Goal: Find specific page/section: Find specific page/section

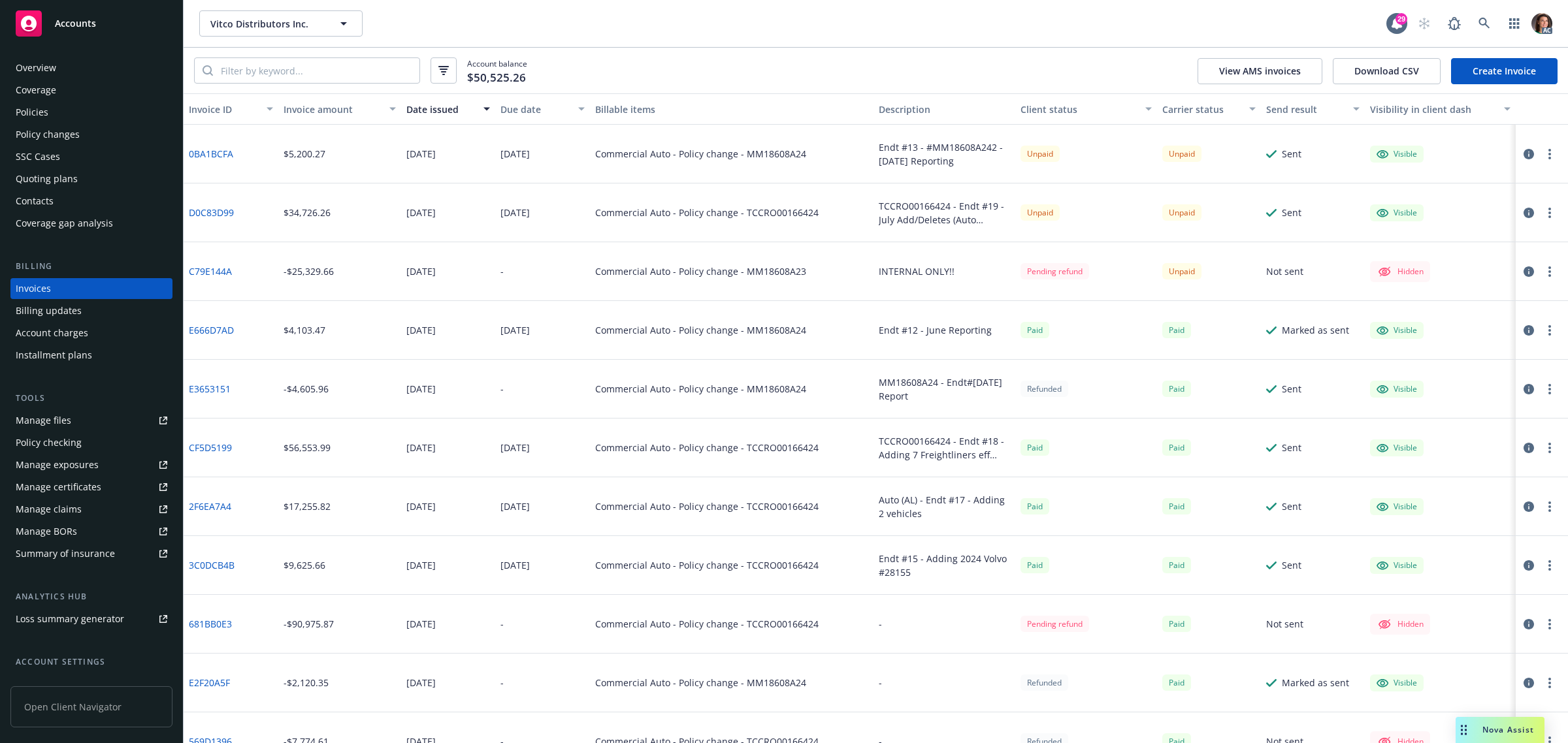
scroll to position [81, 0]
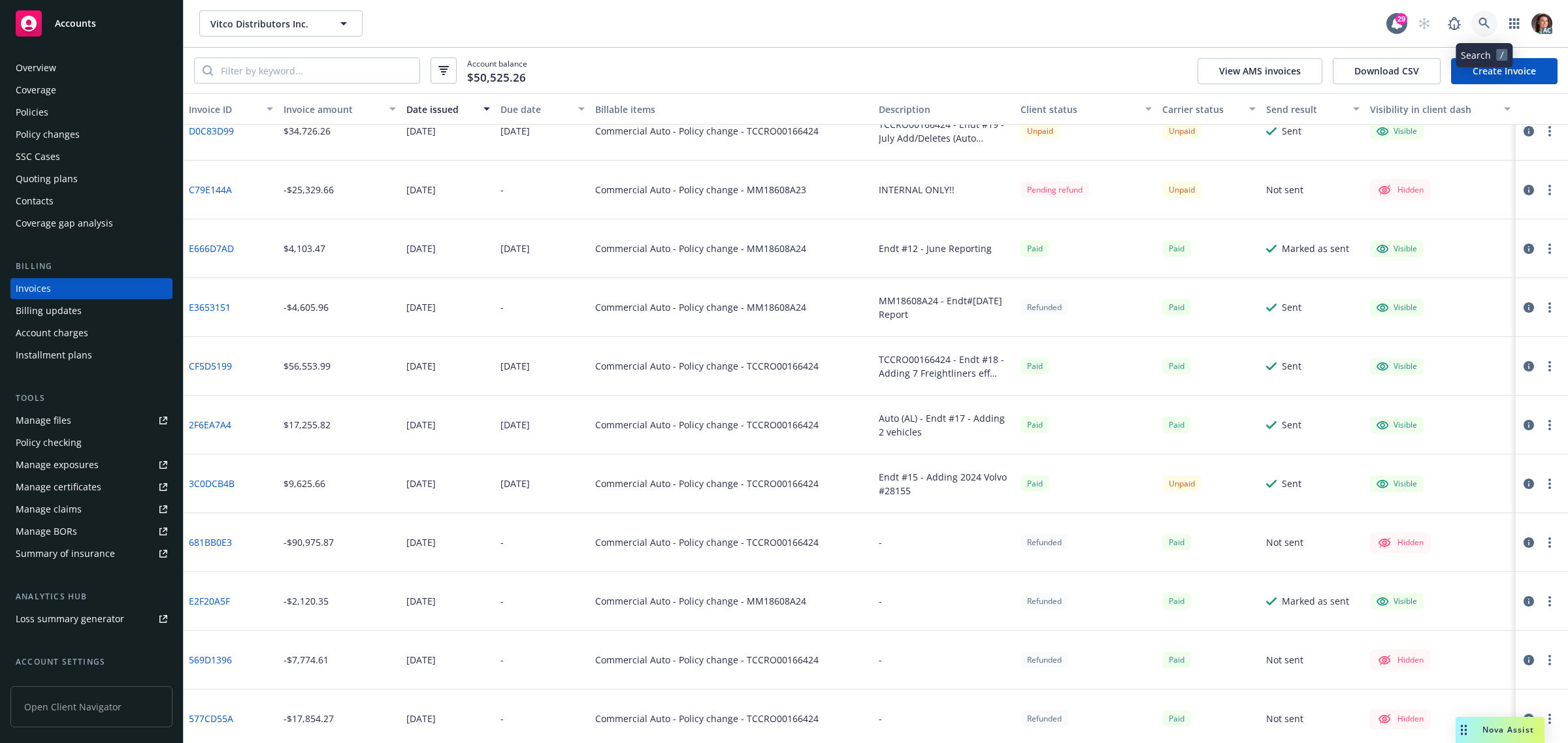
click at [1483, 20] on icon at bounding box center [1484, 24] width 11 height 11
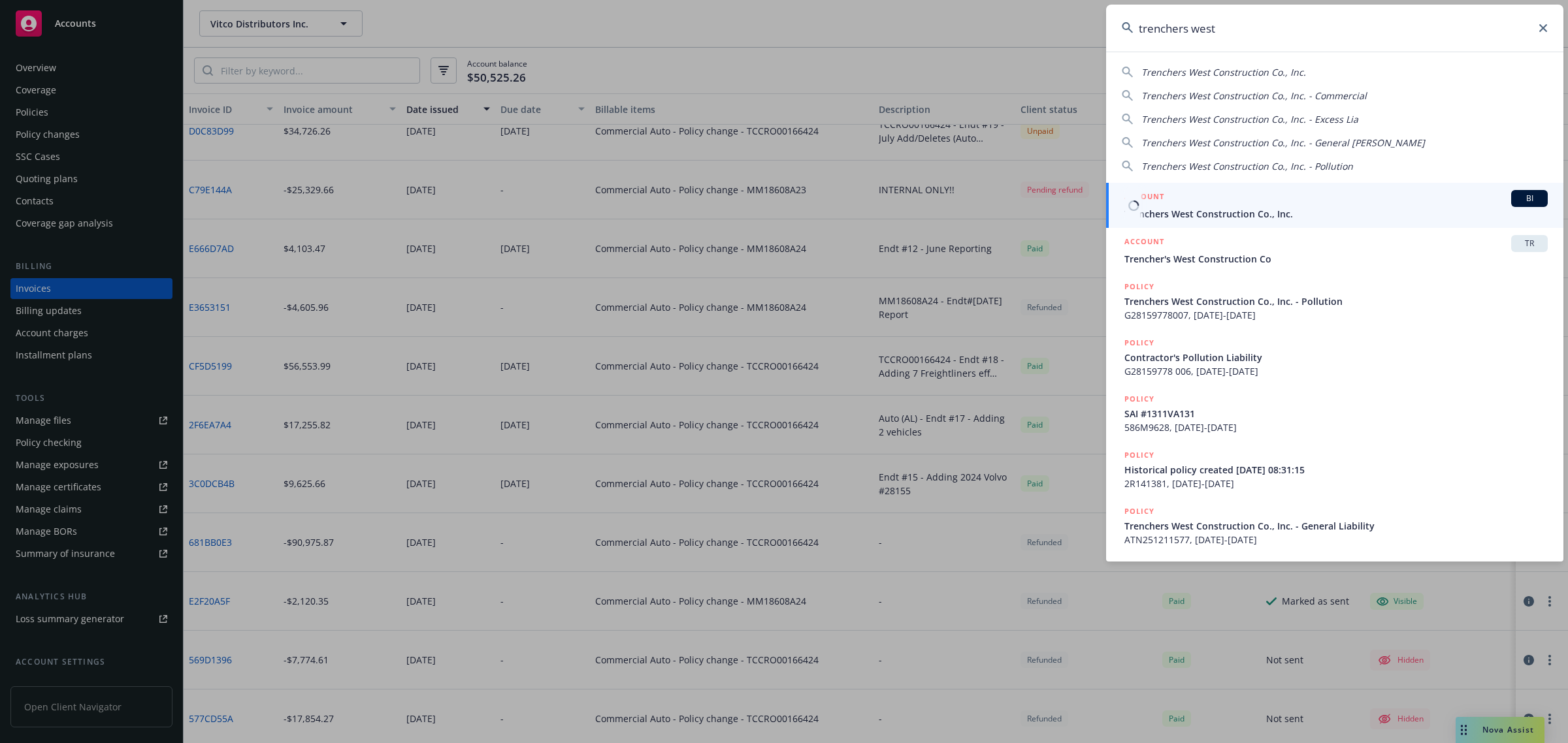
type input "trenchers west"
click at [1259, 211] on span "Trenchers West Construction Co., Inc." at bounding box center [1336, 213] width 423 height 14
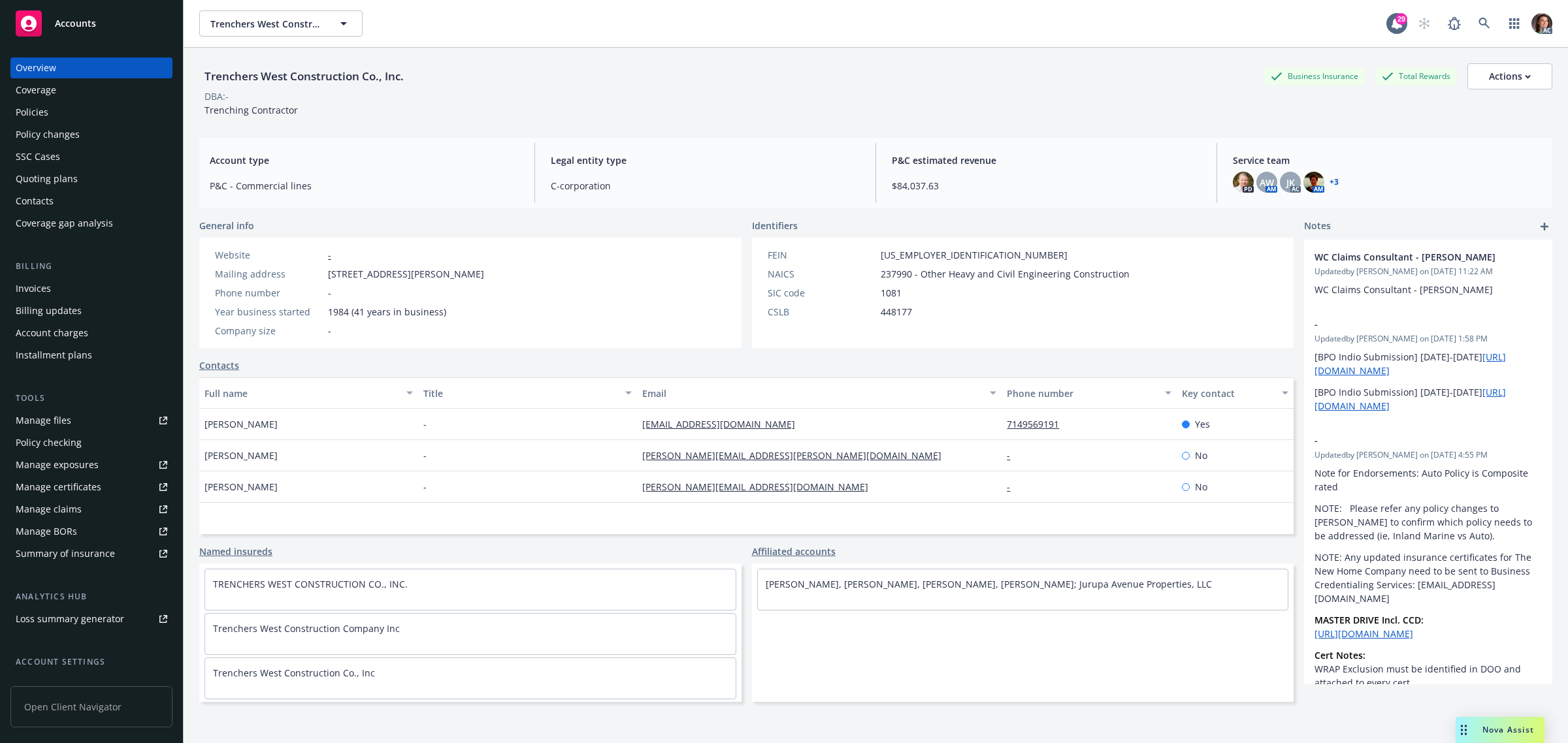
click at [21, 286] on div "Invoices" at bounding box center [33, 289] width 35 height 21
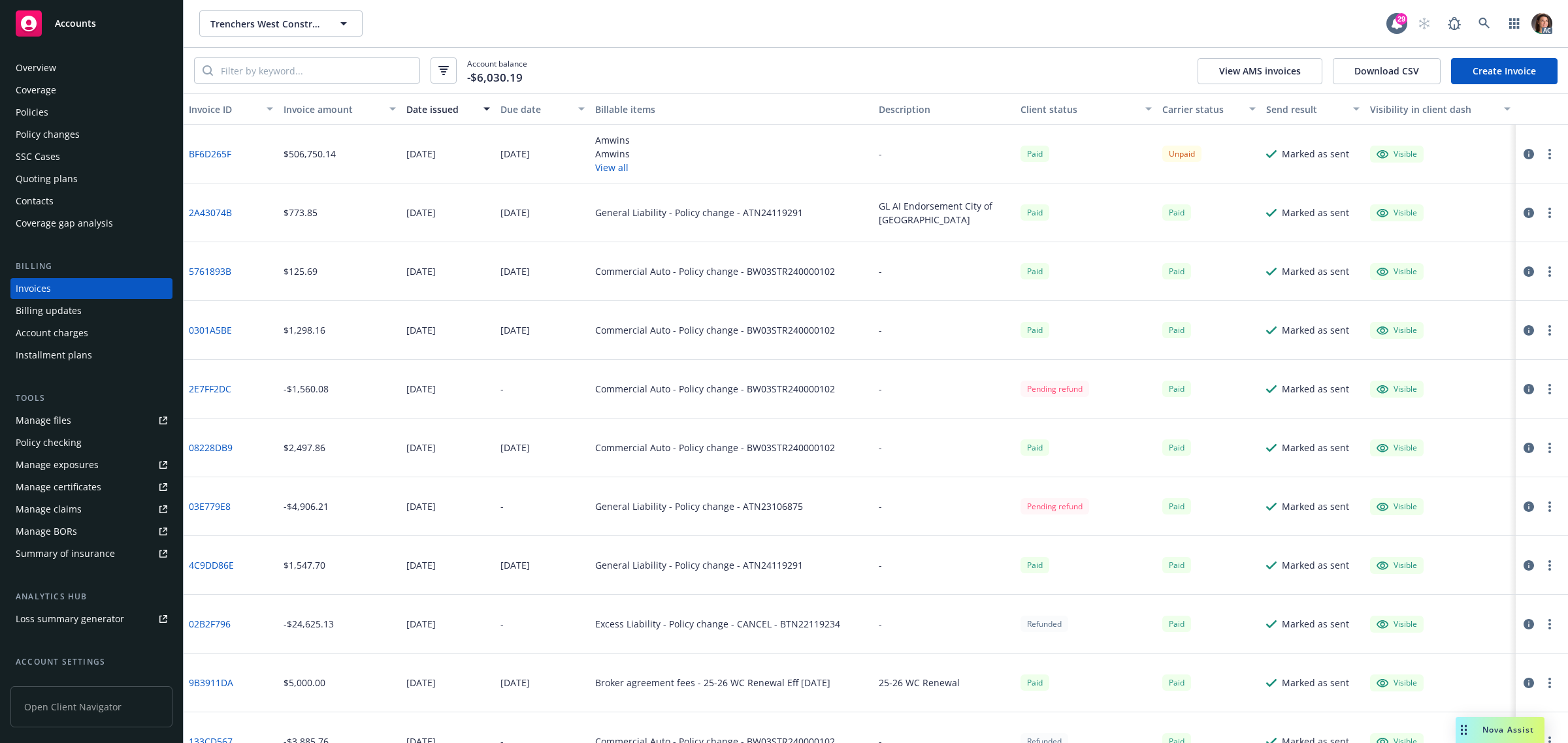
click at [1524, 151] on icon "button" at bounding box center [1529, 154] width 11 height 11
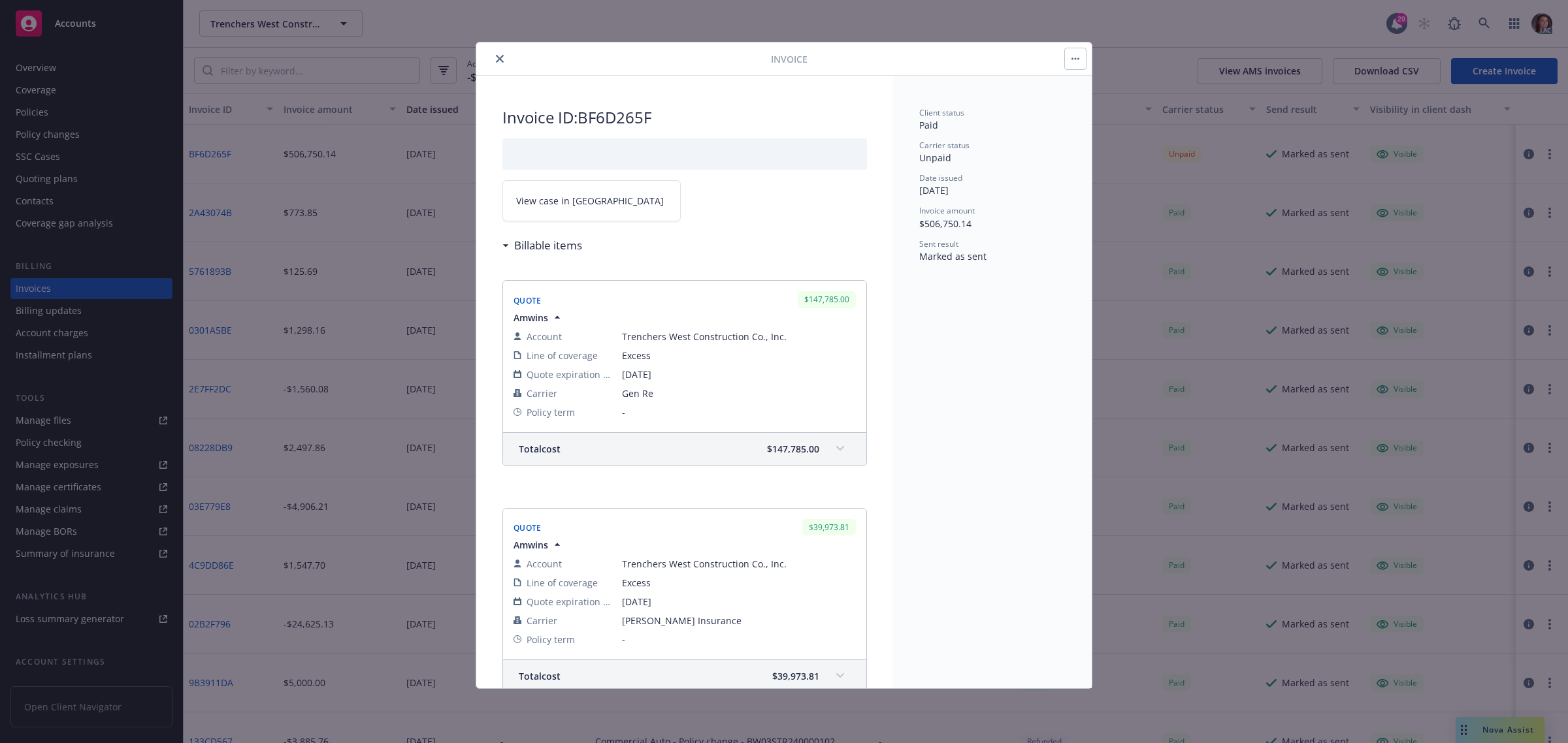
click at [585, 193] on link "View case in [GEOGRAPHIC_DATA]" at bounding box center [591, 201] width 178 height 42
click at [500, 62] on icon "close" at bounding box center [500, 59] width 8 height 8
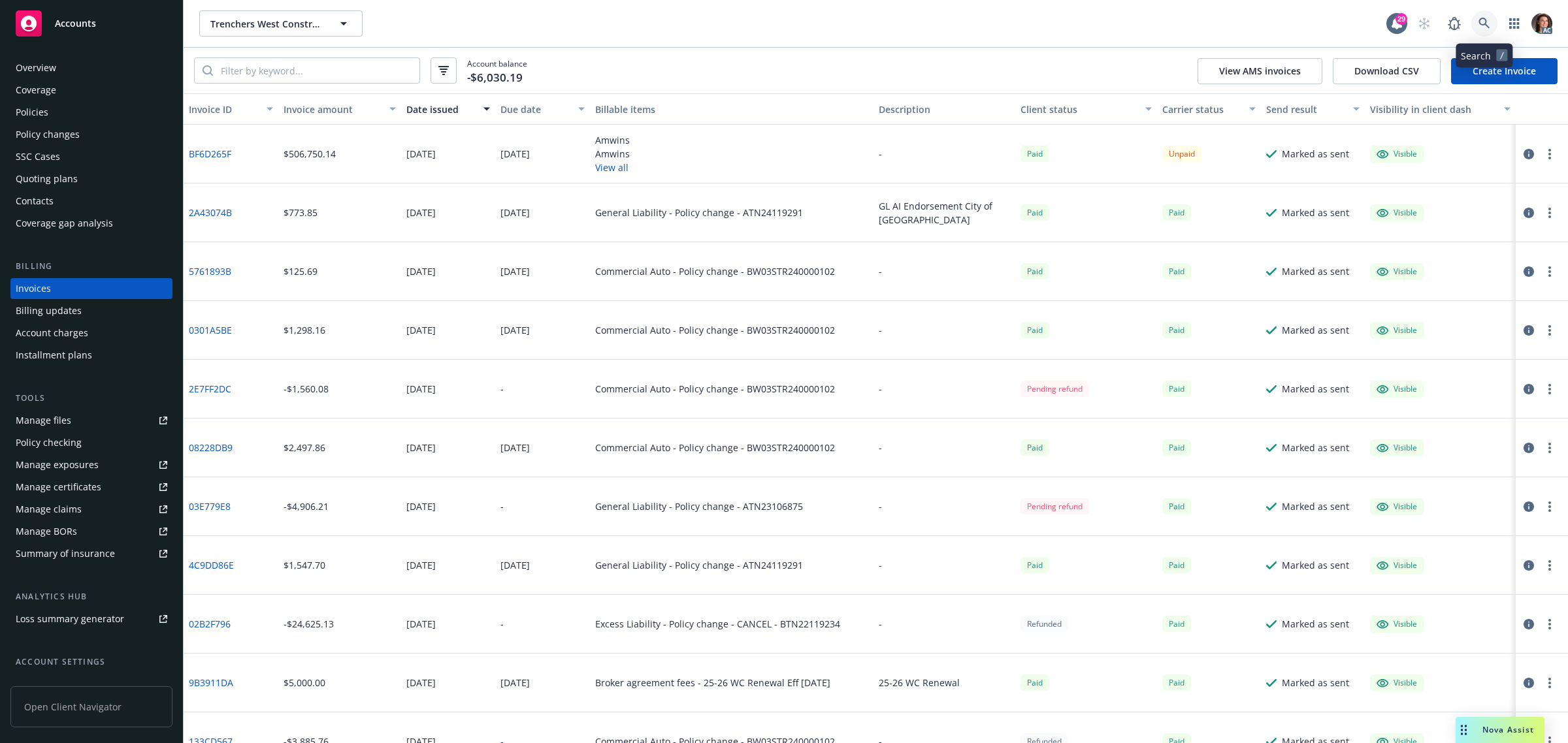
click at [1481, 24] on icon at bounding box center [1484, 24] width 11 height 11
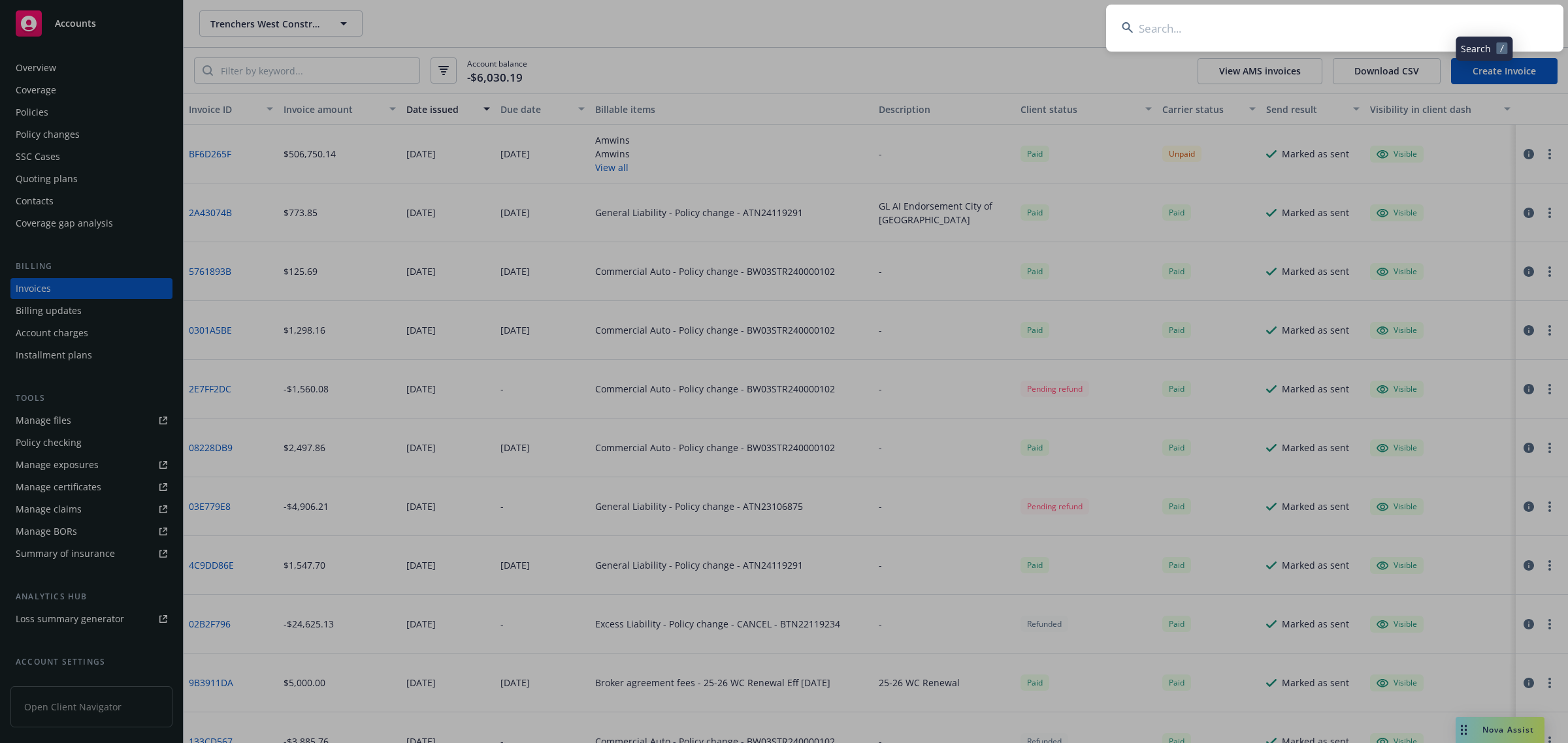
type input "fe50612c-d3a9-4984-acdb-84770819947c"
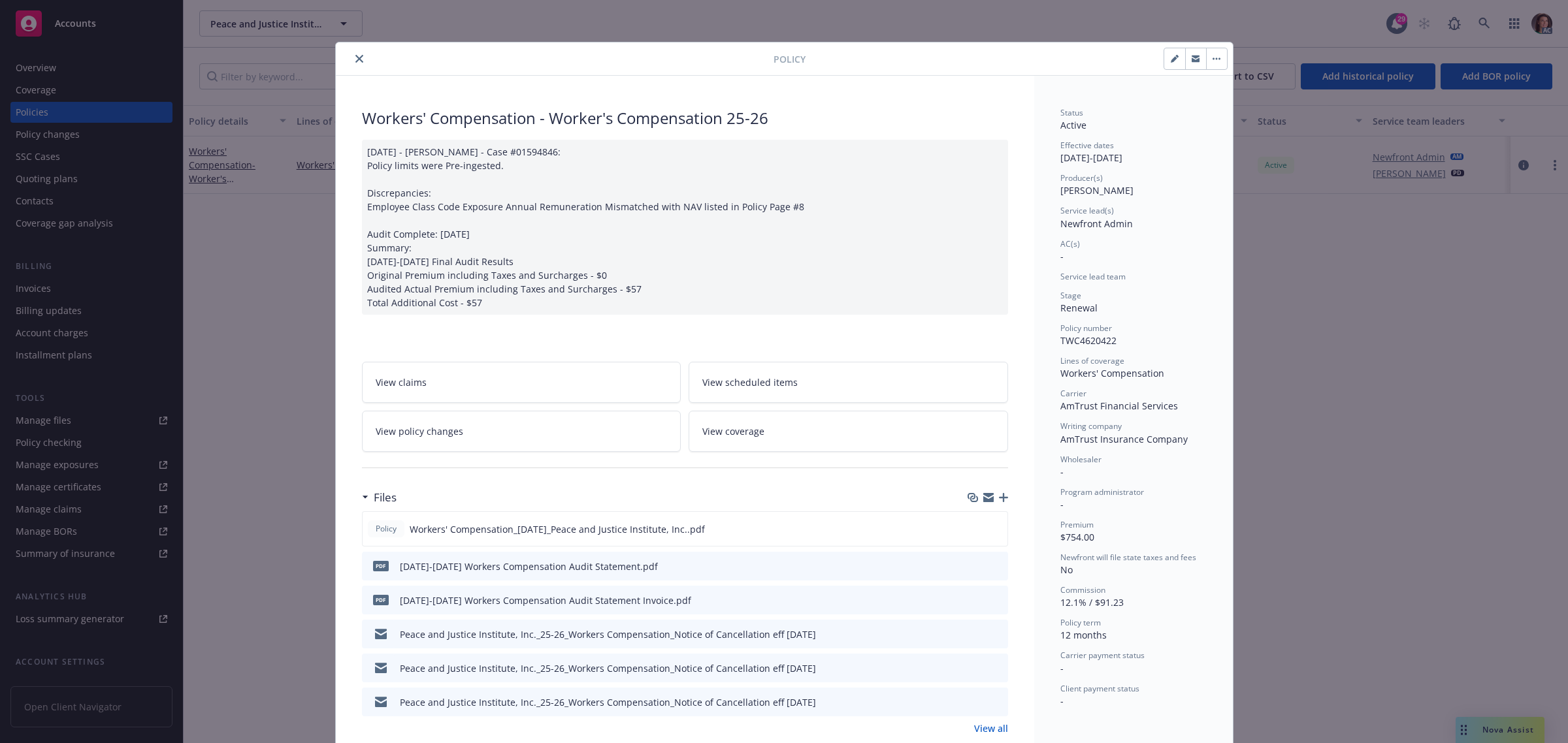
click at [356, 59] on icon "close" at bounding box center [360, 59] width 8 height 8
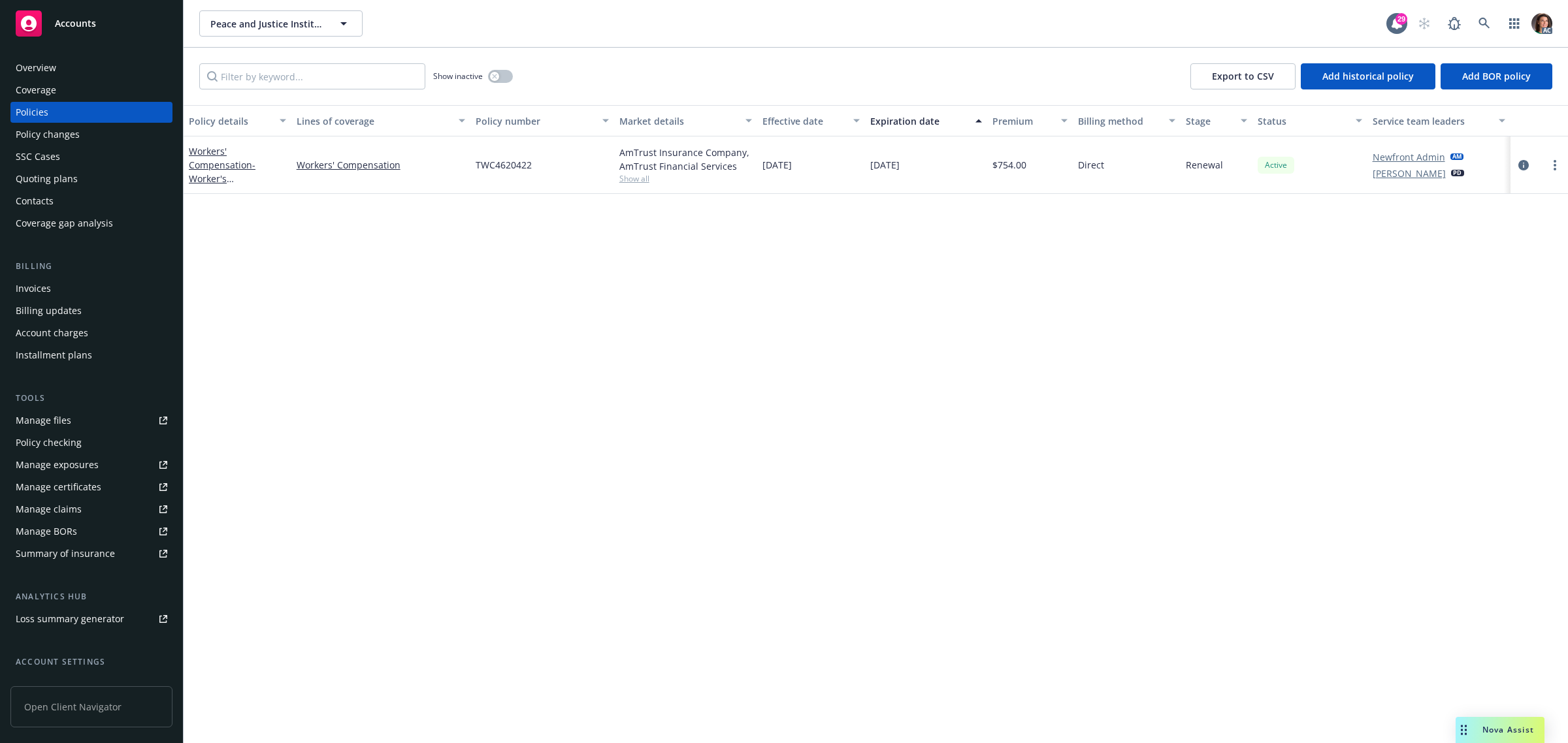
click at [42, 67] on div "Overview" at bounding box center [36, 68] width 41 height 21
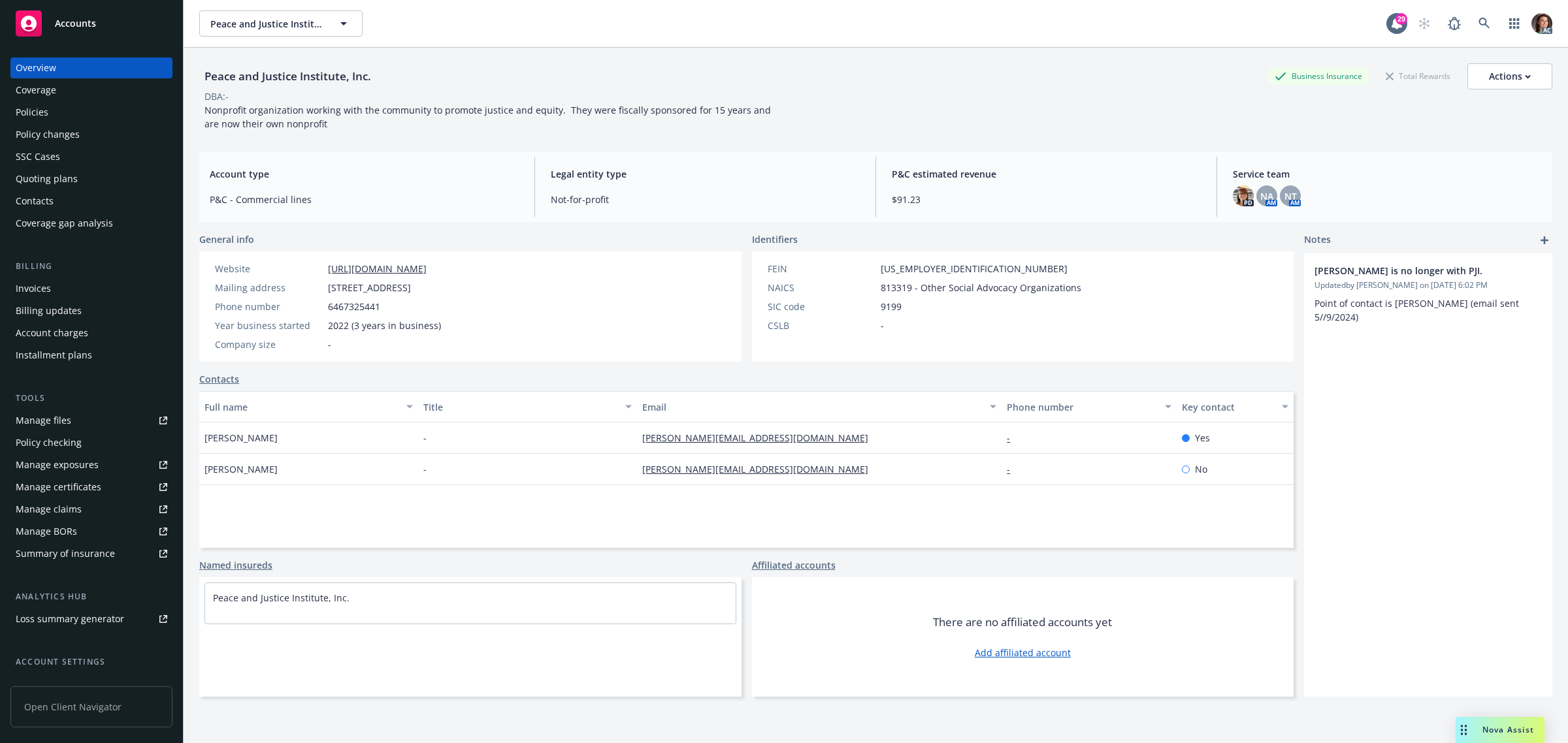
click at [38, 111] on div "Policies" at bounding box center [32, 112] width 33 height 21
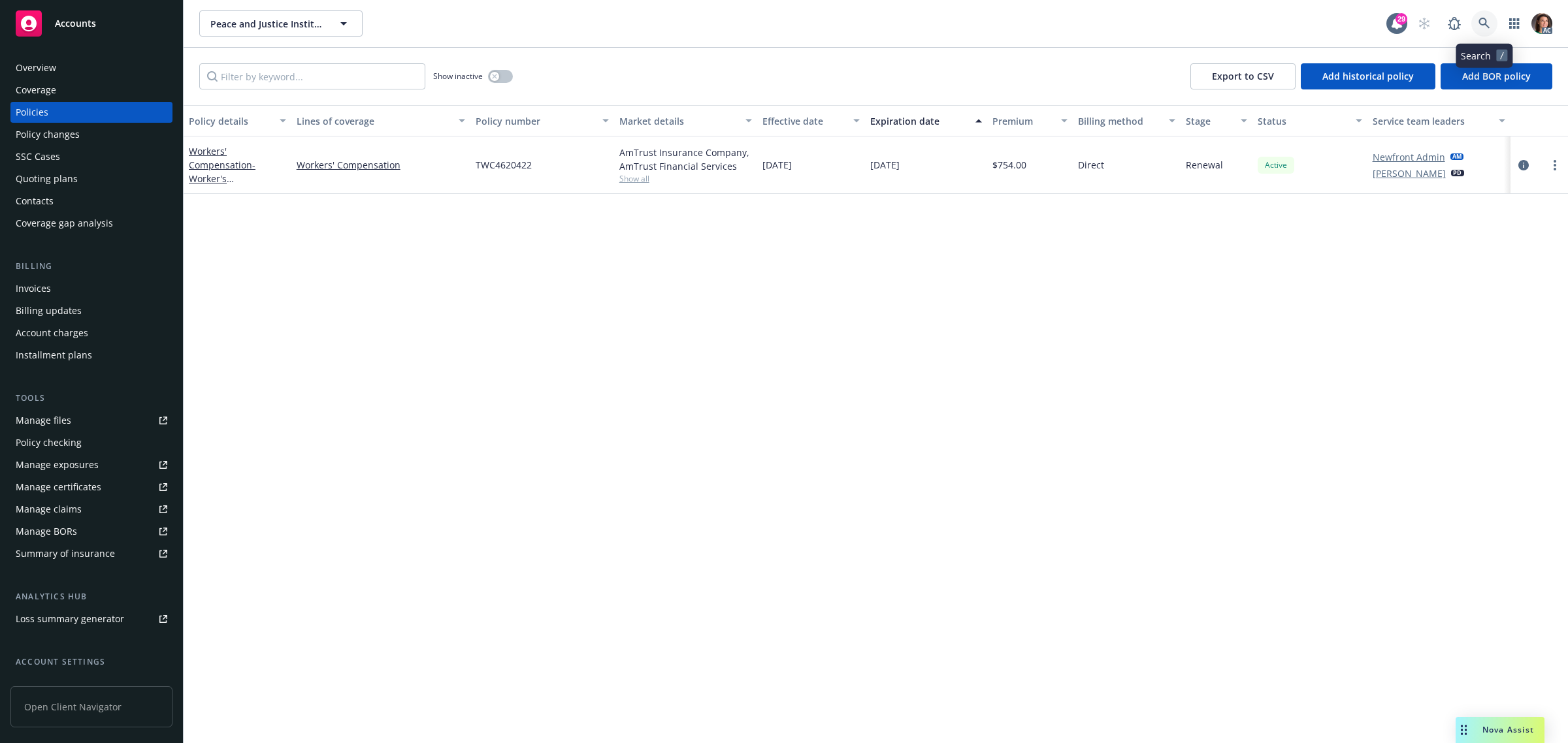
click at [1482, 30] on link at bounding box center [1484, 24] width 26 height 26
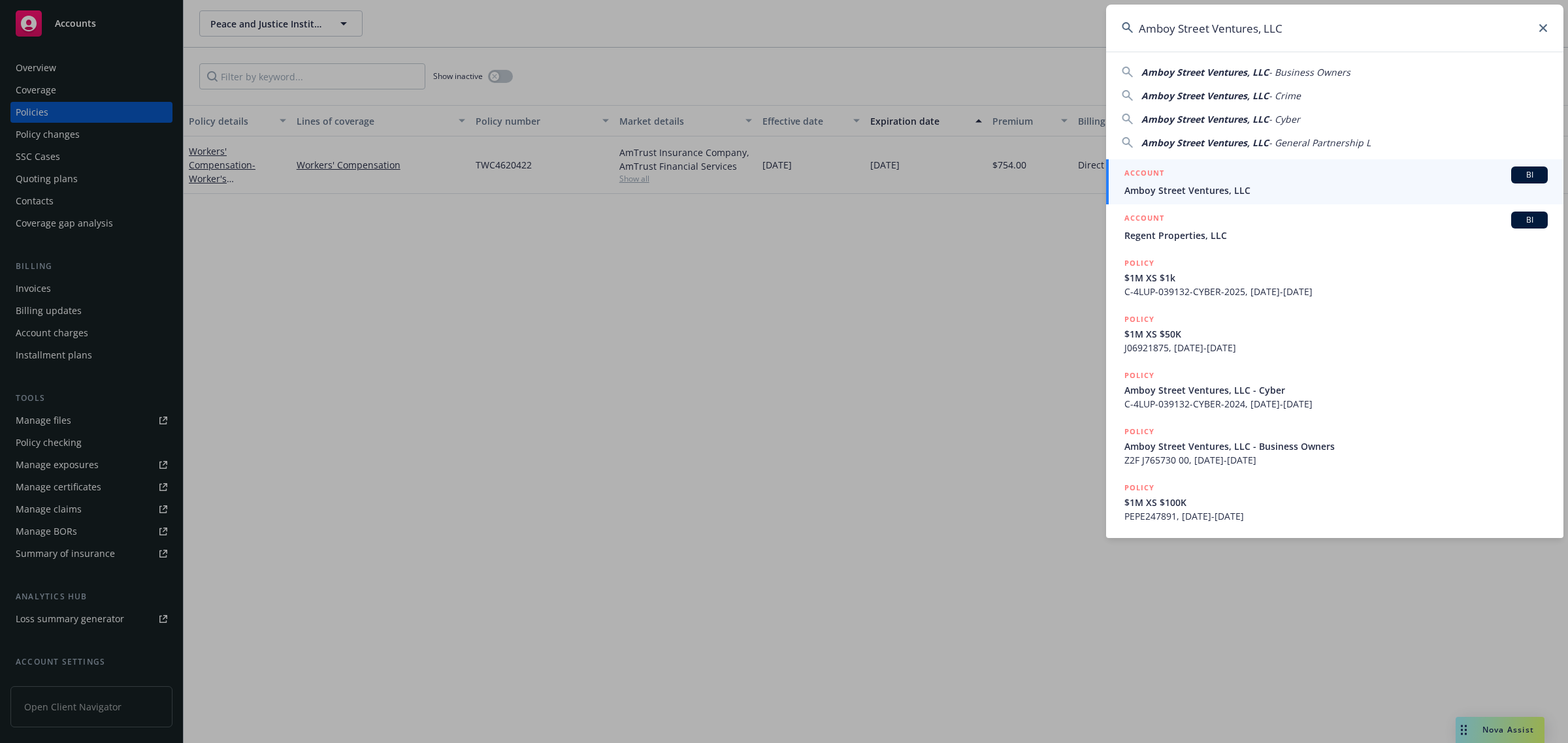
type input "Amboy Street Ventures, LLC"
click at [1180, 191] on span "Amboy Street Ventures, LLC" at bounding box center [1336, 190] width 423 height 14
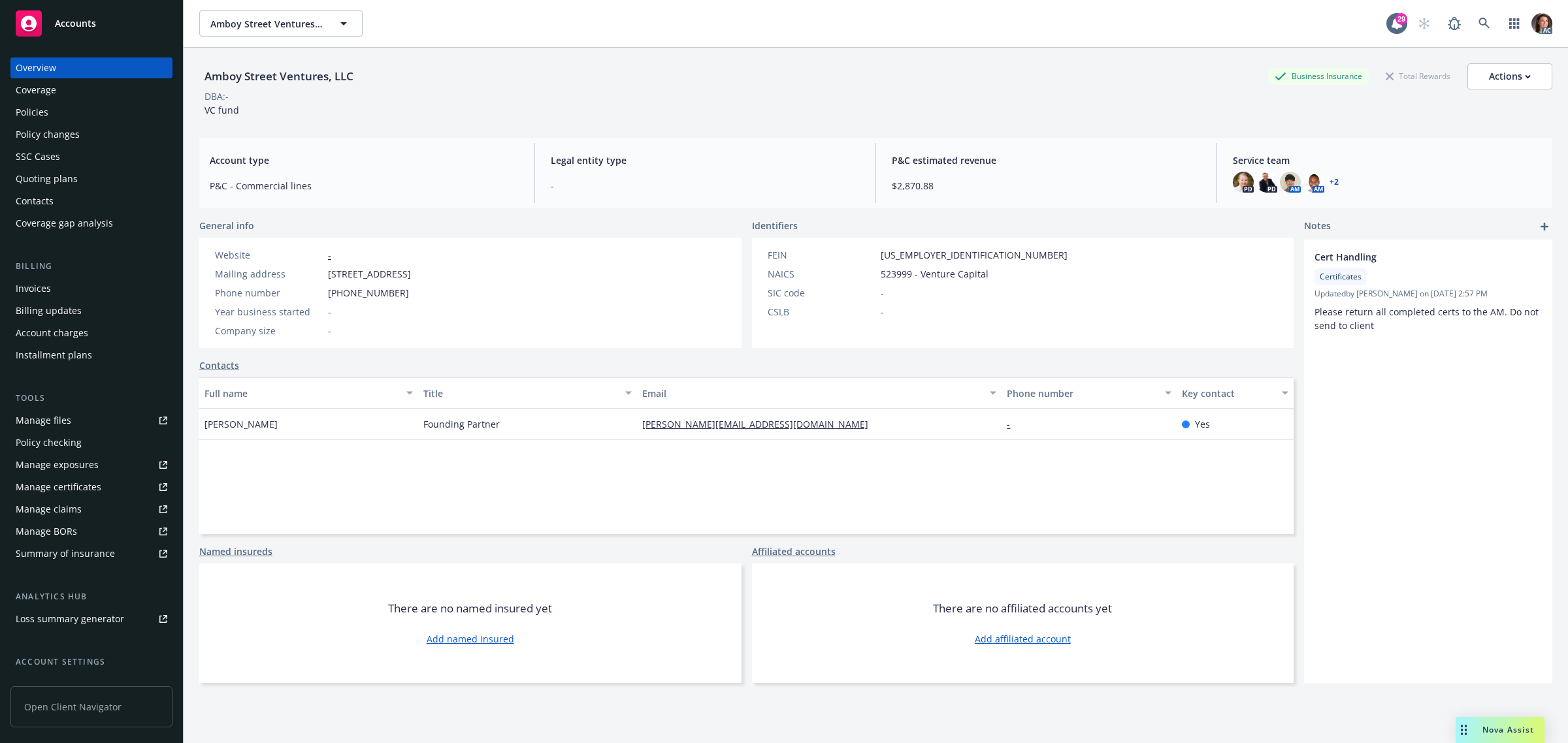
click at [1329, 181] on link "+ 2" at bounding box center [1334, 182] width 9 height 8
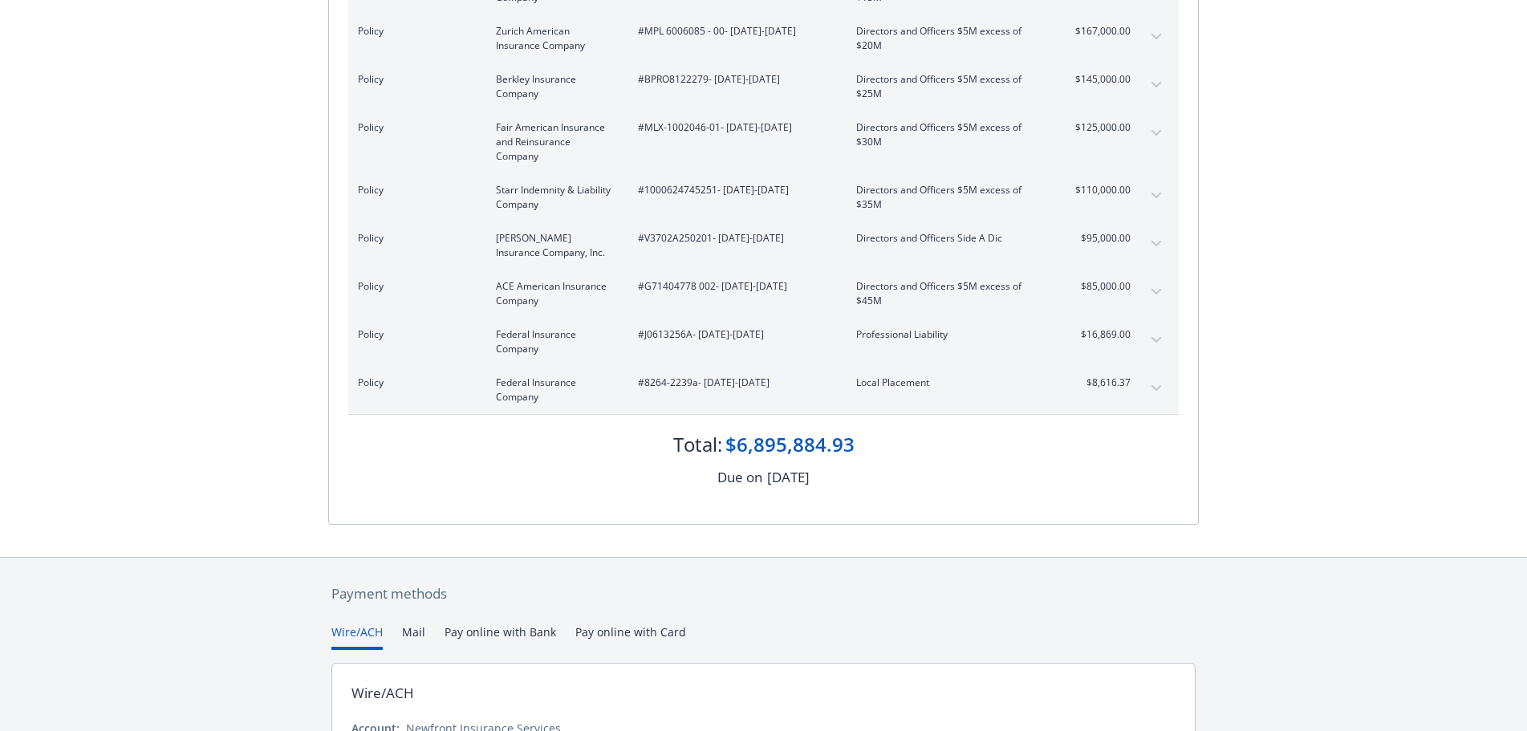
scroll to position [1043, 0]
